Goal: Task Accomplishment & Management: Use online tool/utility

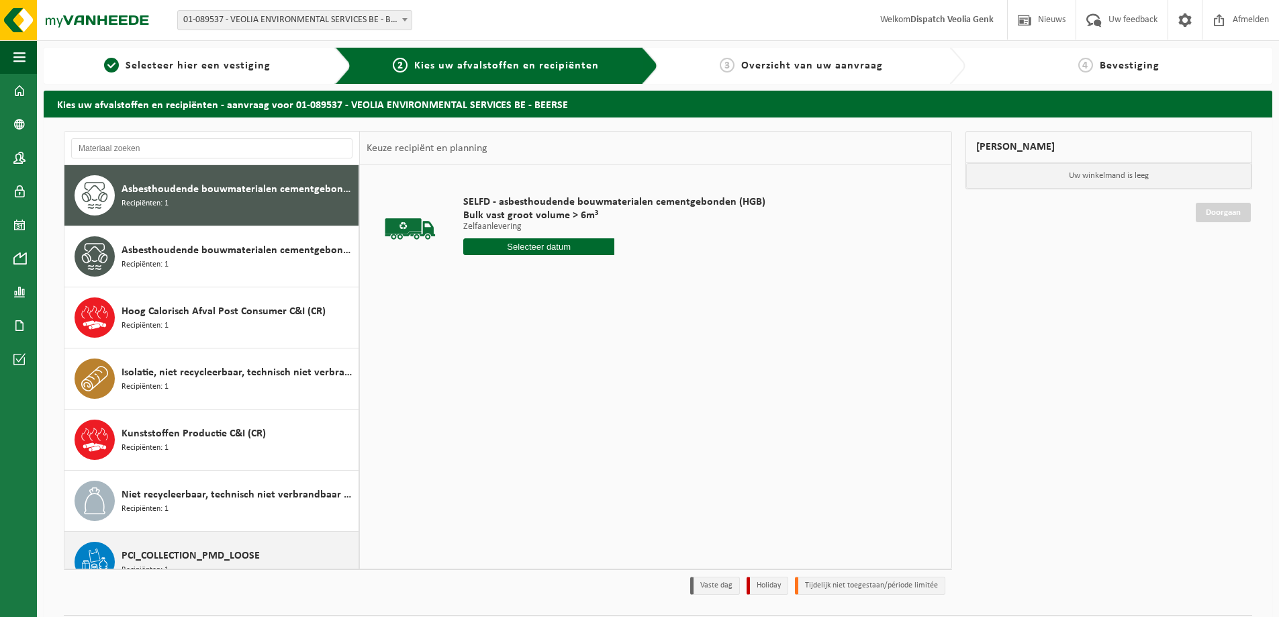
click at [173, 553] on span "PCI_COLLECTION_PMD_LOOSE" at bounding box center [191, 556] width 138 height 16
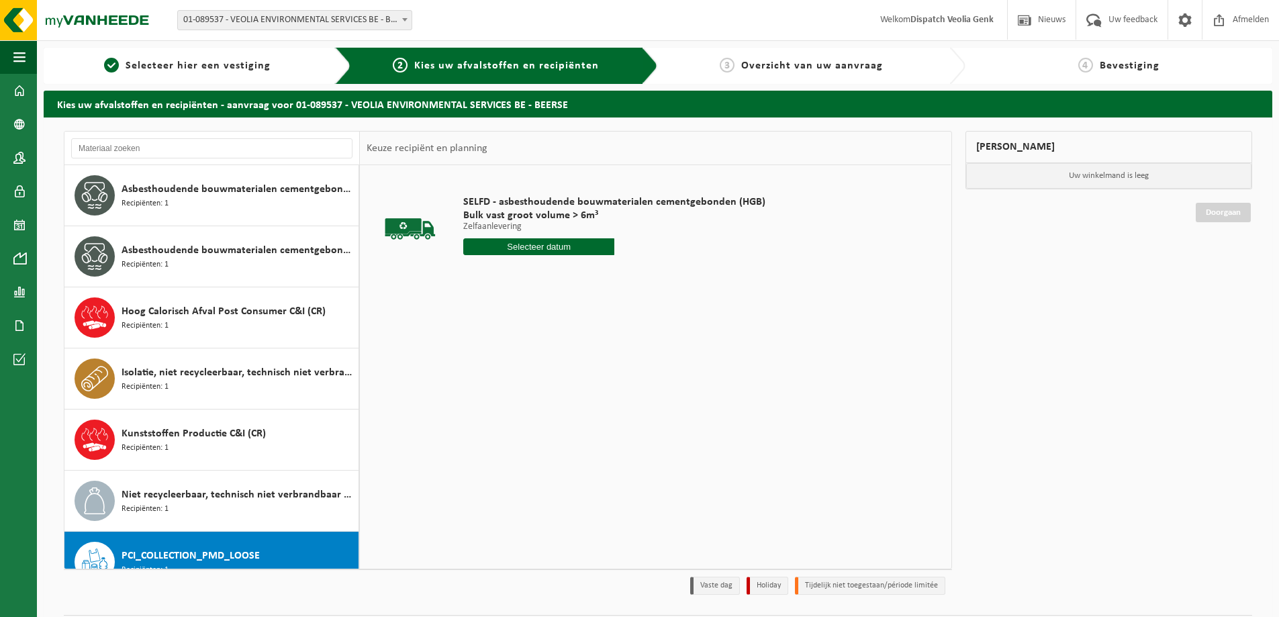
scroll to position [85, 0]
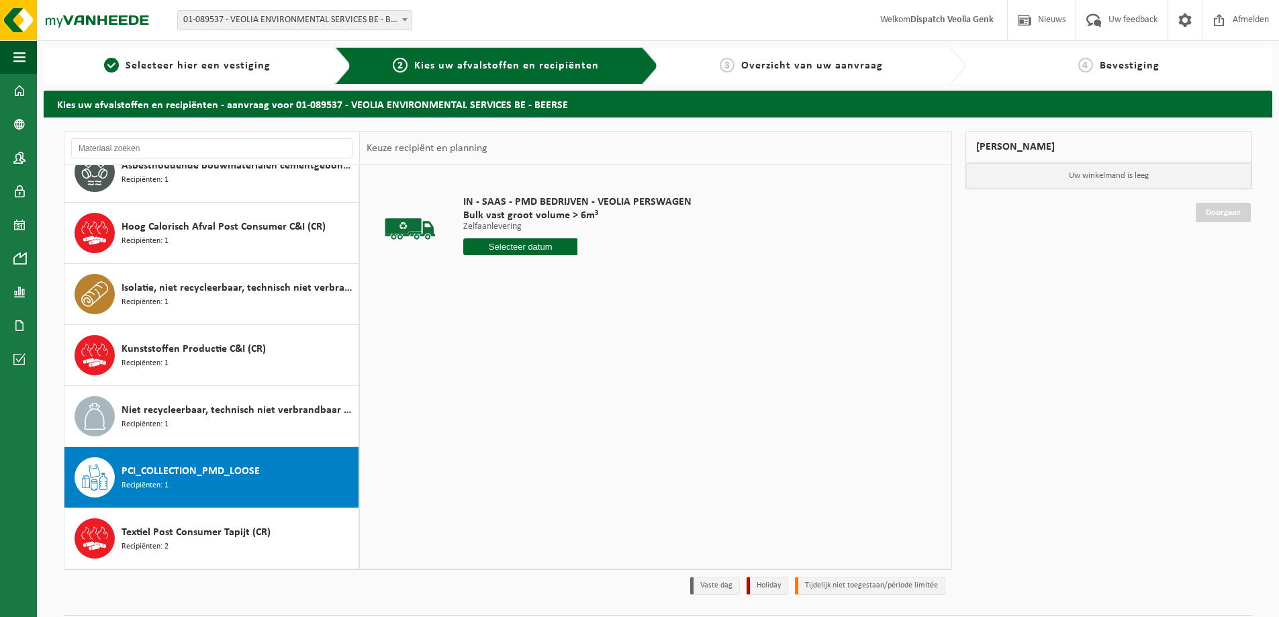
click at [541, 246] on input "text" at bounding box center [520, 246] width 114 height 17
click at [498, 367] on div "14" at bounding box center [500, 365] width 24 height 21
type input "Van 2025-10-14"
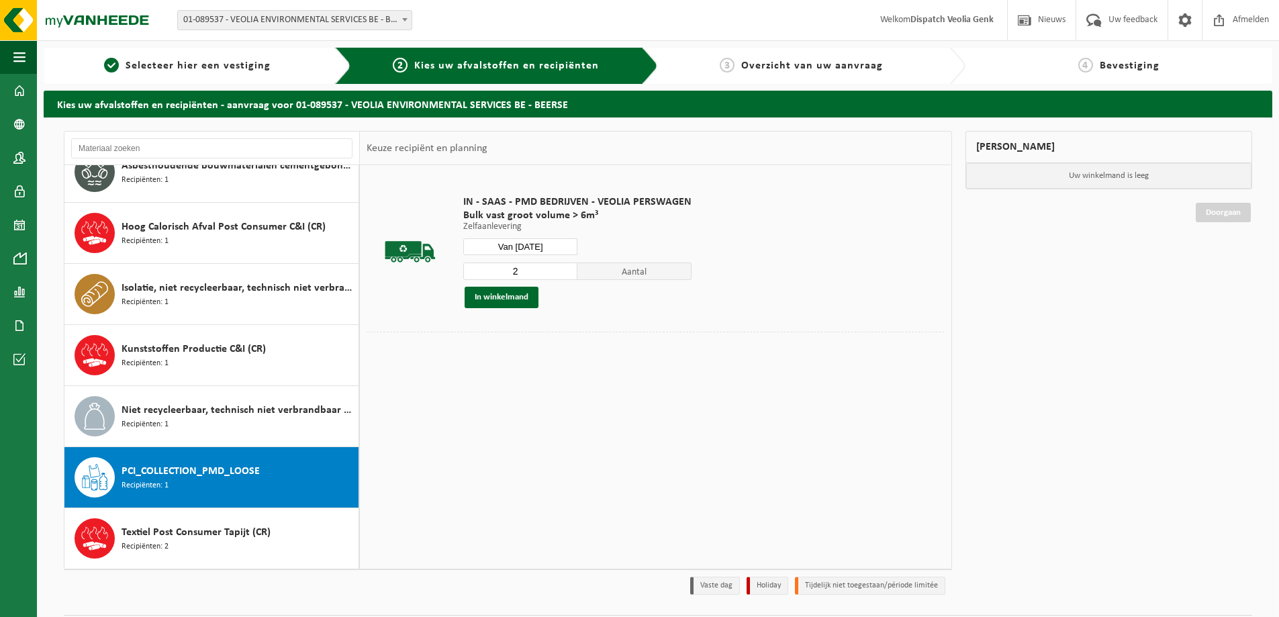
type input "2"
click at [566, 269] on input "2" at bounding box center [520, 271] width 114 height 17
click at [509, 299] on button "In winkelmand" at bounding box center [502, 297] width 74 height 21
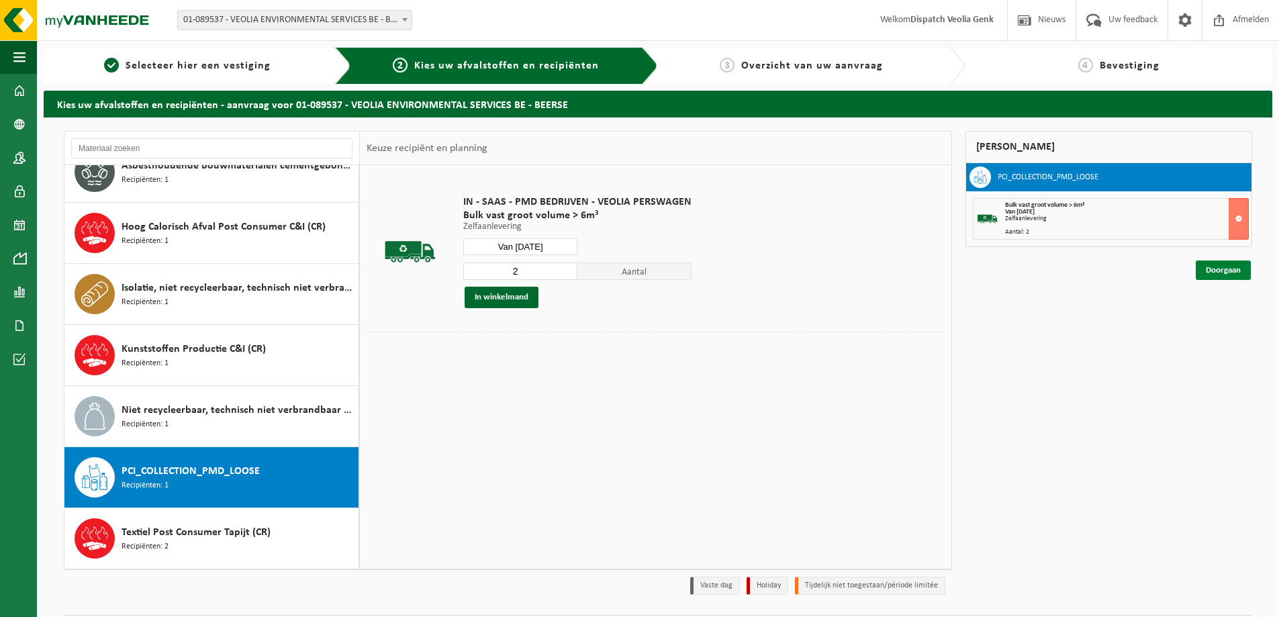
click at [1236, 273] on link "Doorgaan" at bounding box center [1223, 270] width 55 height 19
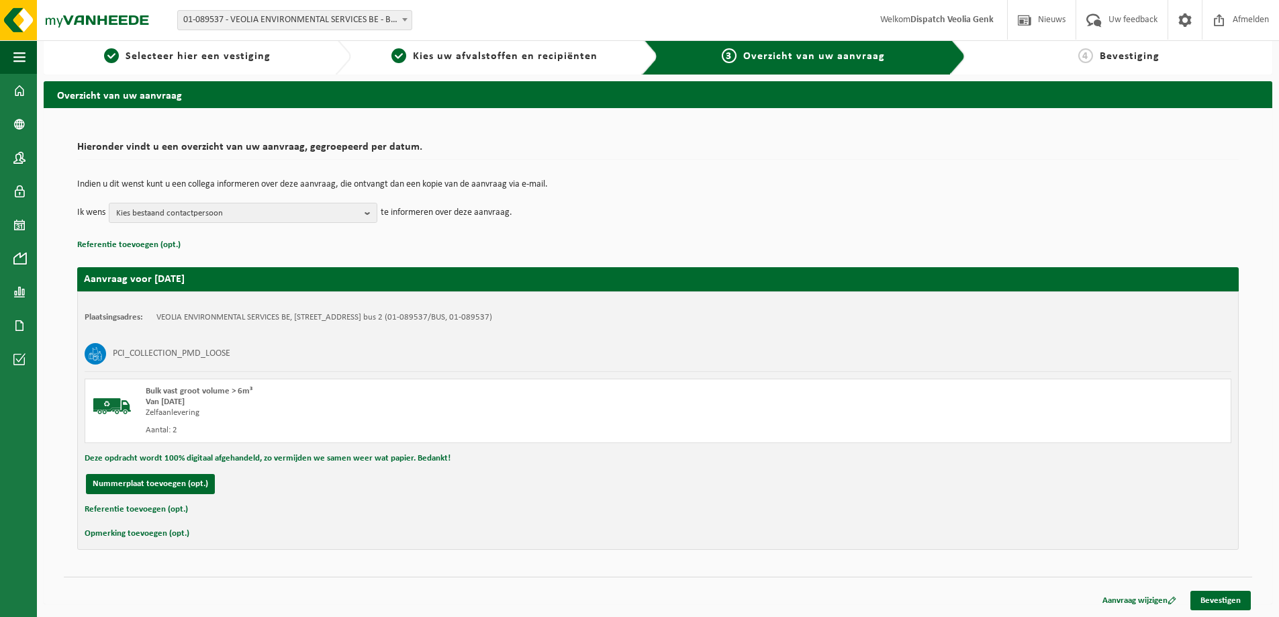
scroll to position [10, 0]
click at [371, 214] on b "button" at bounding box center [371, 212] width 12 height 19
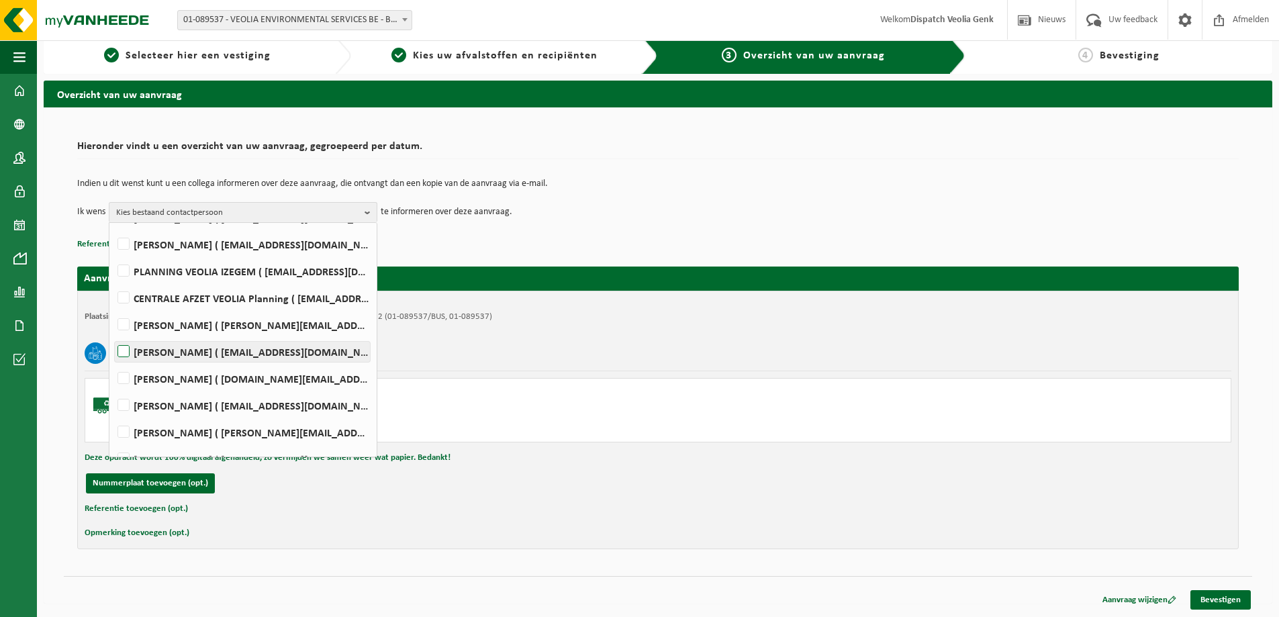
scroll to position [291, 0]
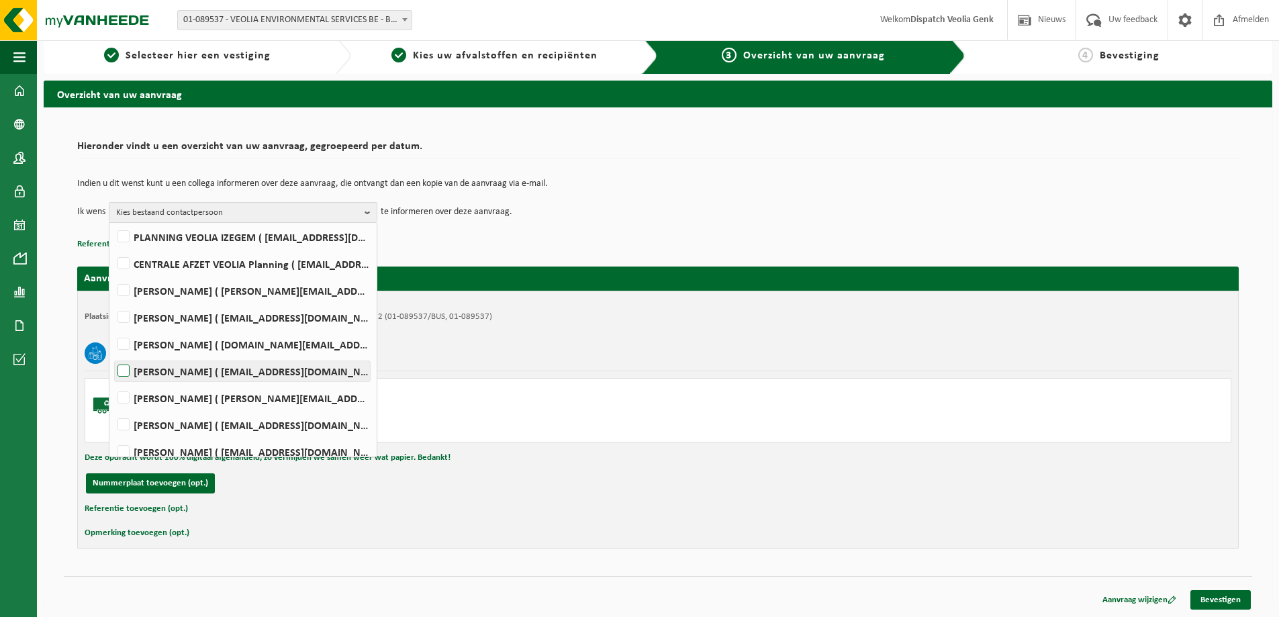
click at [122, 370] on label "Ilse Tielen ( be.ves.uc.belgium.all@veolia.com )" at bounding box center [242, 371] width 255 height 20
click at [113, 355] on input "Ilse Tielen ( be.ves.uc.belgium.all@veolia.com )" at bounding box center [112, 354] width 1 height 1
checkbox input "true"
click at [1230, 602] on link "Bevestigen" at bounding box center [1221, 599] width 60 height 19
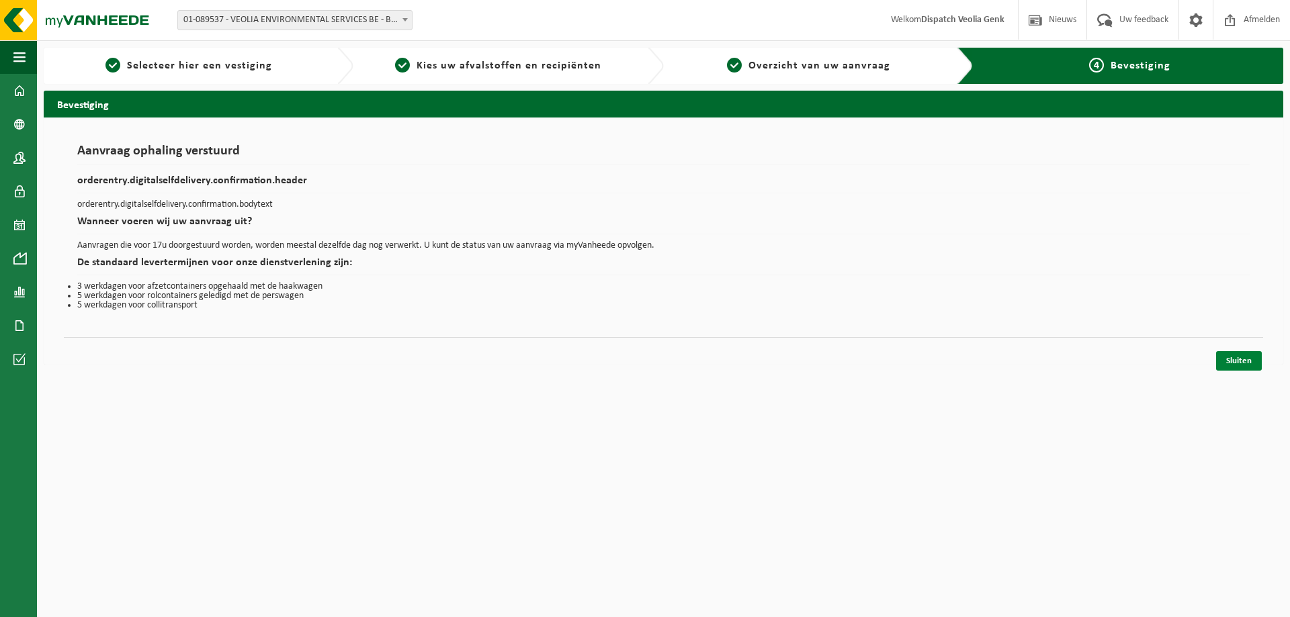
click at [1235, 356] on link "Sluiten" at bounding box center [1239, 360] width 46 height 19
